Goal: Information Seeking & Learning: Learn about a topic

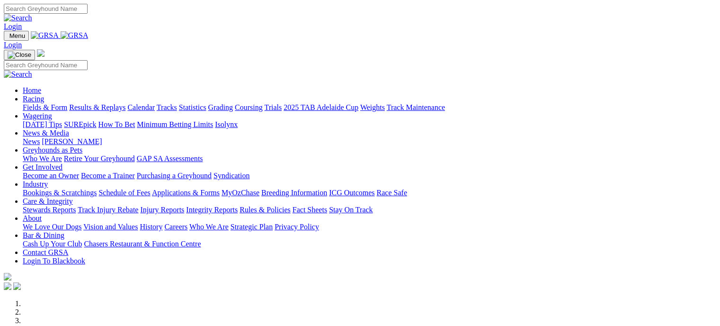
click at [40, 103] on link "Fields & Form" at bounding box center [45, 107] width 45 height 8
